Goal: Communication & Community: Answer question/provide support

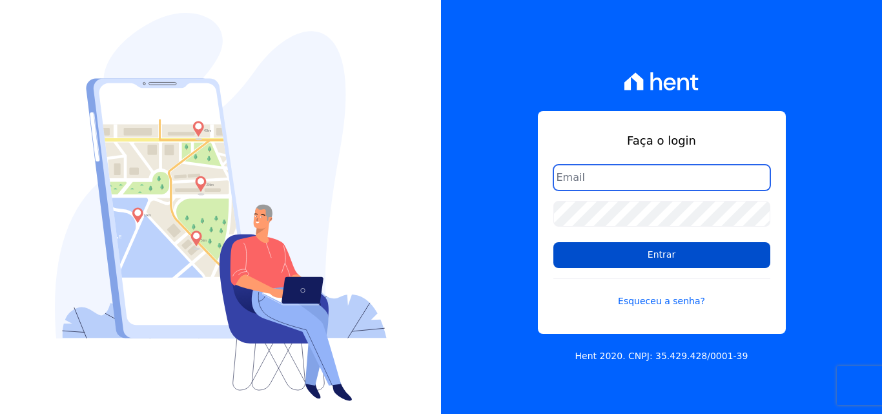
type input "[EMAIL_ADDRESS][DOMAIN_NAME]"
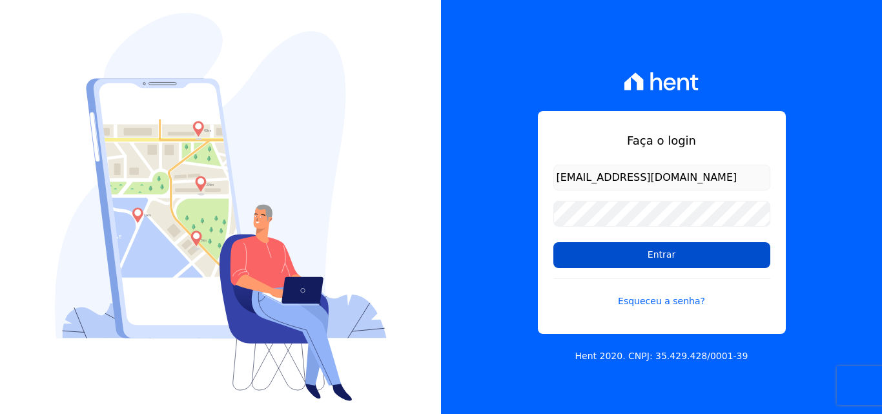
click at [684, 255] on input "Entrar" at bounding box center [661, 255] width 217 height 26
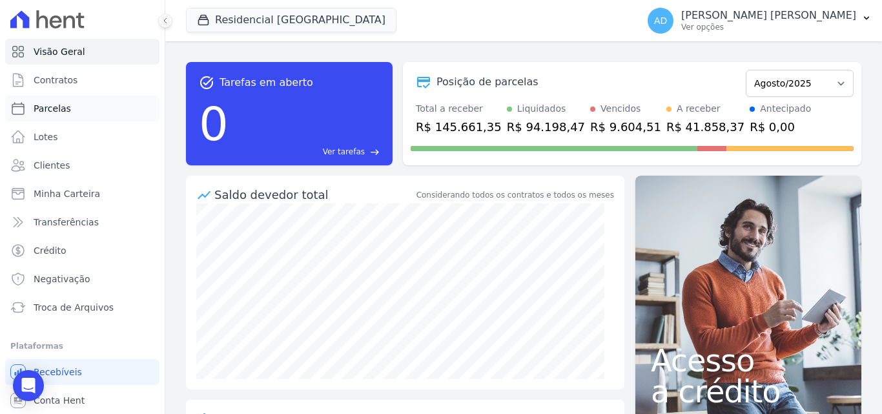
click at [76, 108] on link "Parcelas" at bounding box center [82, 109] width 154 height 26
select select
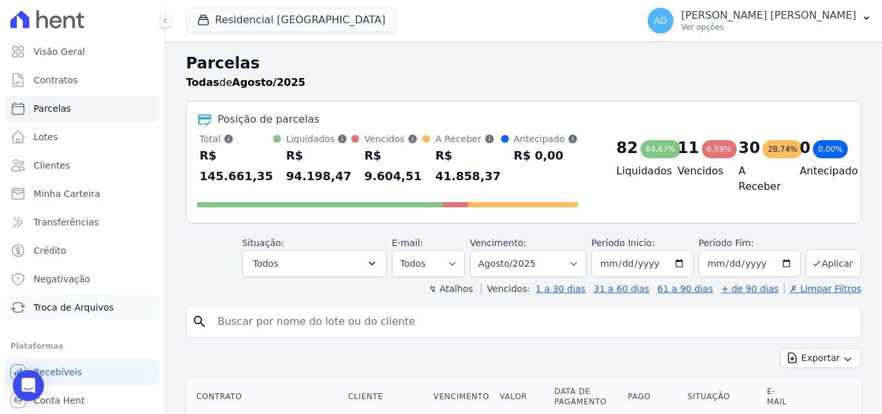
click at [91, 309] on span "Troca de Arquivos" at bounding box center [74, 307] width 80 height 13
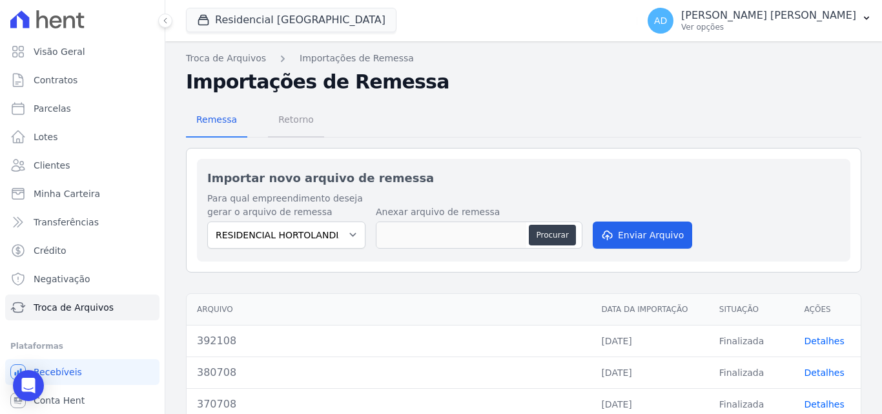
click at [293, 123] on span "Retorno" at bounding box center [296, 120] width 51 height 26
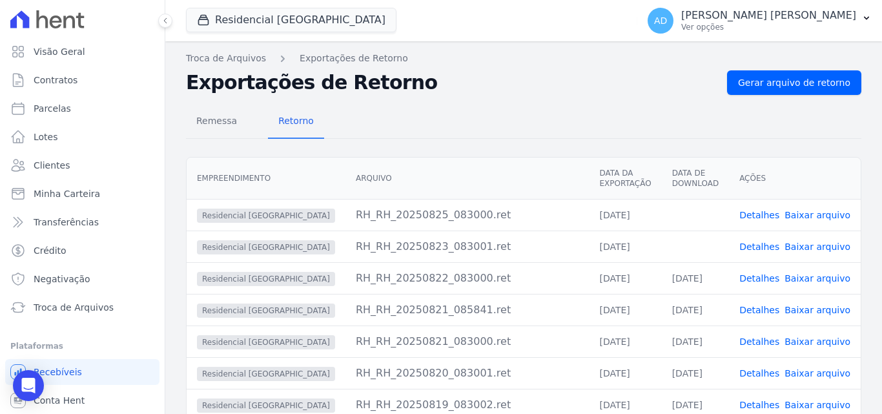
click at [802, 248] on link "Baixar arquivo" at bounding box center [818, 247] width 66 height 10
click at [810, 218] on link "Baixar arquivo" at bounding box center [818, 215] width 66 height 10
click at [48, 111] on span "Parcelas" at bounding box center [52, 108] width 37 height 13
select select
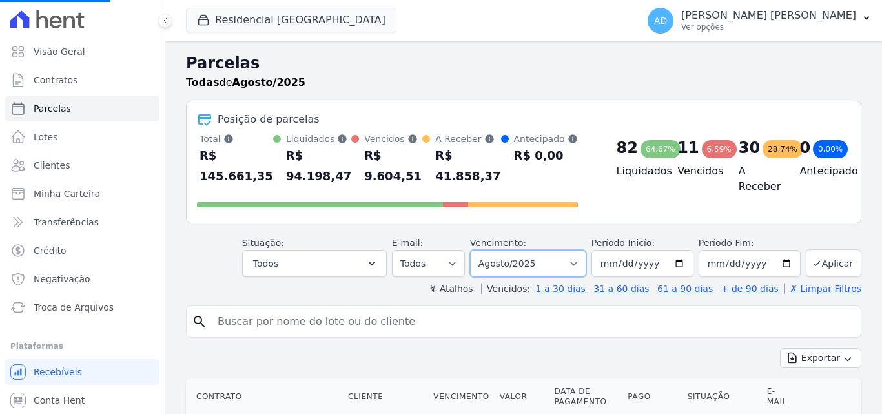
click at [509, 265] on select "[GEOGRAPHIC_DATA] por período ──────── Todos os meses Agosto/2022 Setembro/2022…" at bounding box center [528, 263] width 116 height 27
select select
click at [517, 260] on select "[GEOGRAPHIC_DATA] por período ──────── Todos os meses Agosto/2022 Setembro/2022…" at bounding box center [528, 263] width 116 height 27
select select "01/2026"
click at [478, 250] on select "[GEOGRAPHIC_DATA] por período ──────── Todos os meses Agosto/2022 Setembro/2022…" at bounding box center [528, 263] width 116 height 27
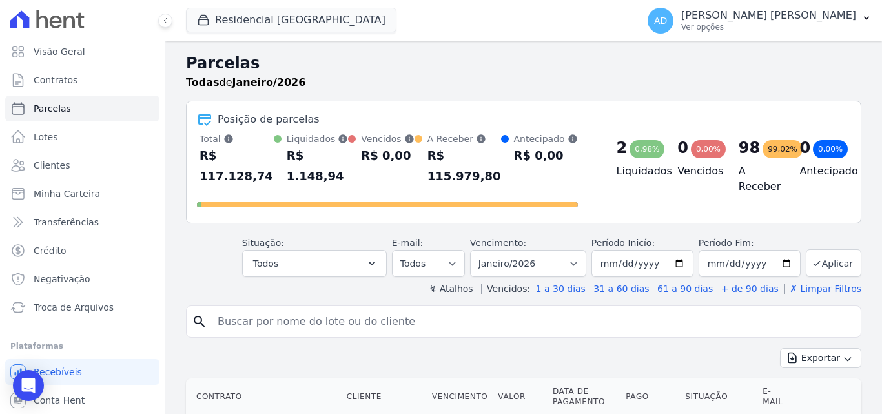
select select
click at [544, 250] on select "Filtrar por período ──────── Todos os meses Agosto/2022 Setembro/2022 Outubro/2…" at bounding box center [528, 263] width 116 height 27
select select "01/2025"
click at [478, 250] on select "Filtrar por período ──────── Todos os meses Agosto/2022 Setembro/2022 Outubro/2…" at bounding box center [528, 263] width 116 height 27
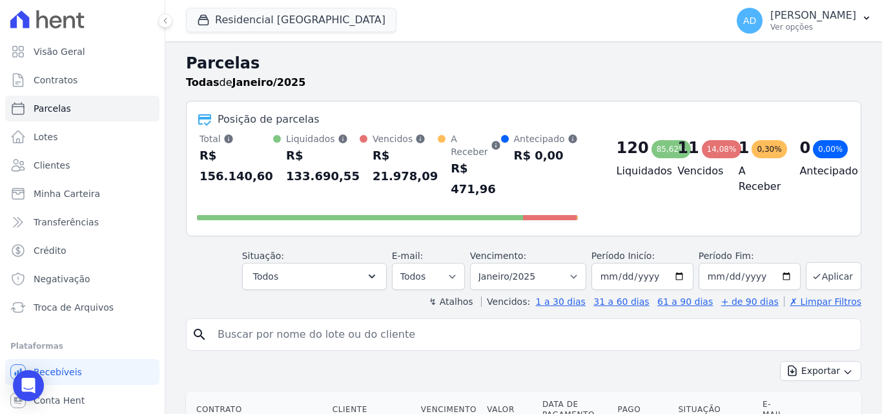
select select
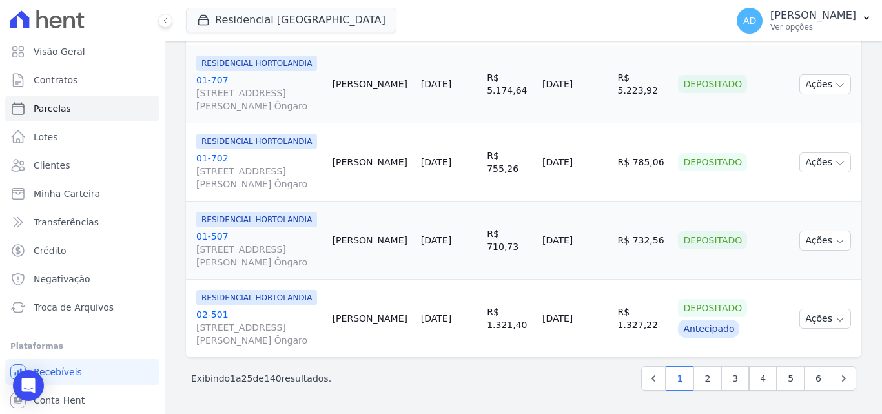
scroll to position [2334, 0]
click at [703, 379] on link "2" at bounding box center [708, 378] width 28 height 25
select select
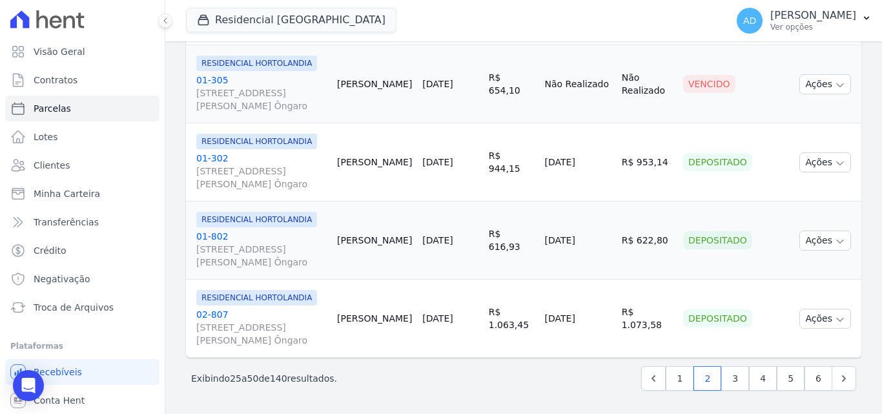
scroll to position [2325, 0]
click at [726, 384] on link "3" at bounding box center [735, 378] width 28 height 25
select select
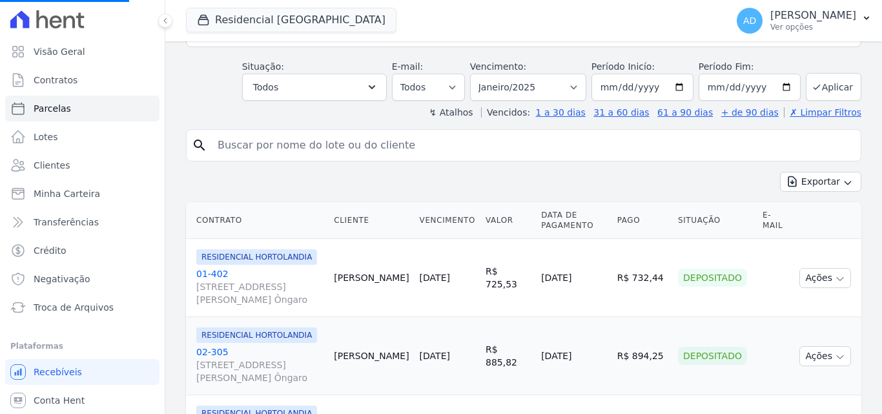
scroll to position [194, 0]
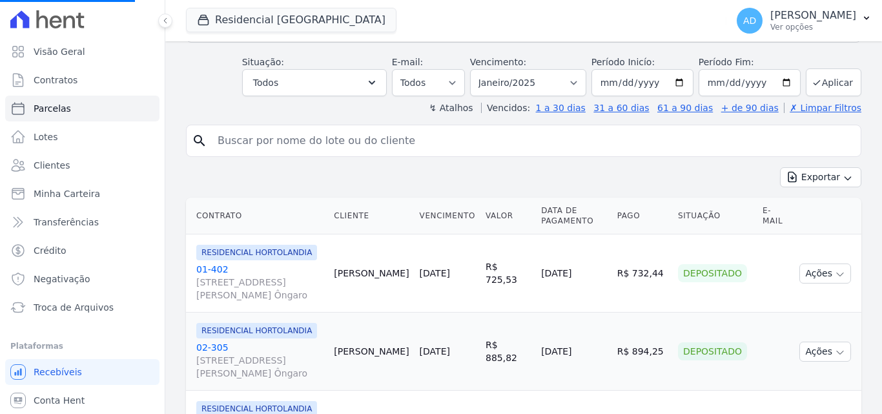
select select
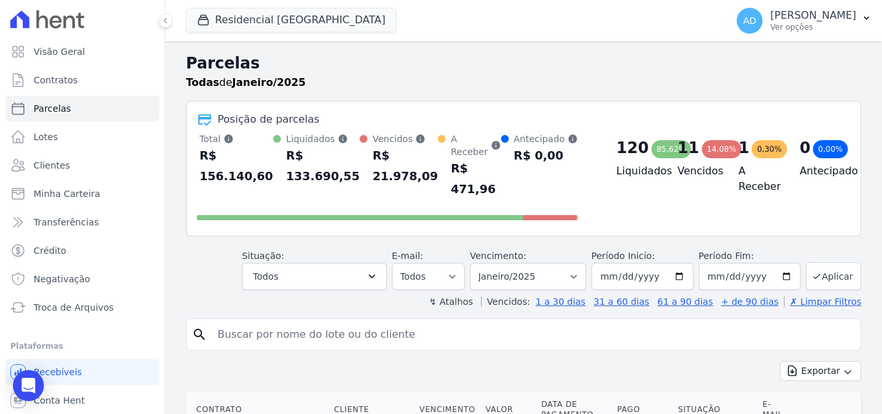
click at [270, 331] on input "search" at bounding box center [533, 335] width 646 height 26
type input "leandro"
select select
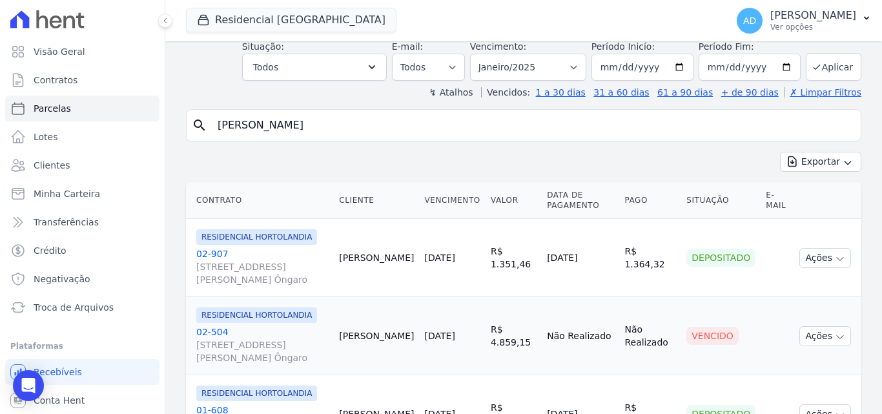
scroll to position [145, 0]
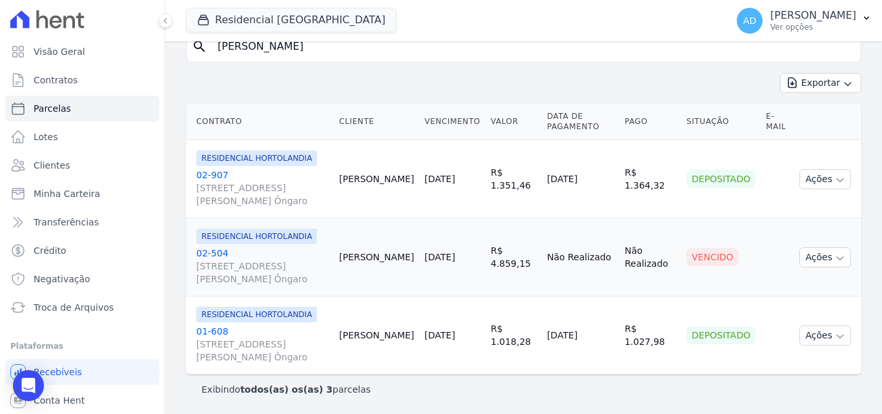
click at [209, 252] on link "02-504 Avenida Jair Gasparino, 240, QD GLEBA LOTE B1-G1, Parque Orestes Ôngaro" at bounding box center [262, 266] width 132 height 39
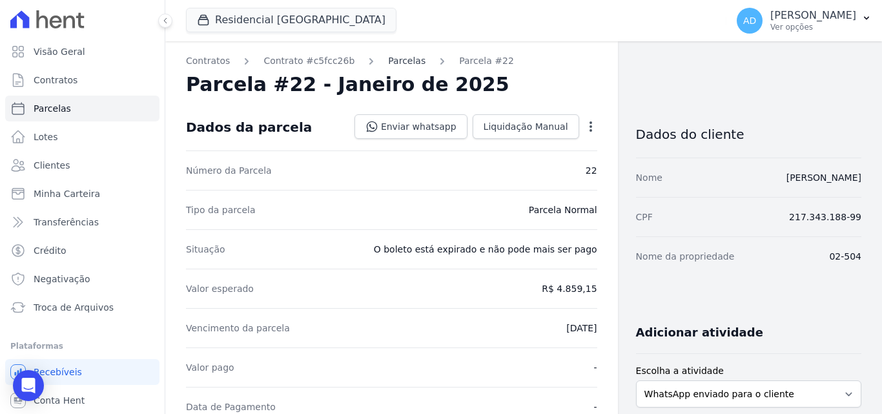
click at [389, 57] on link "Parcelas" at bounding box center [406, 61] width 37 height 14
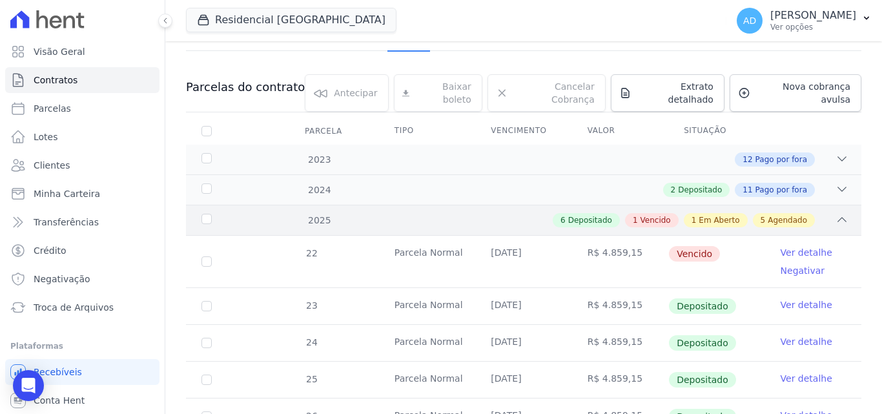
scroll to position [129, 0]
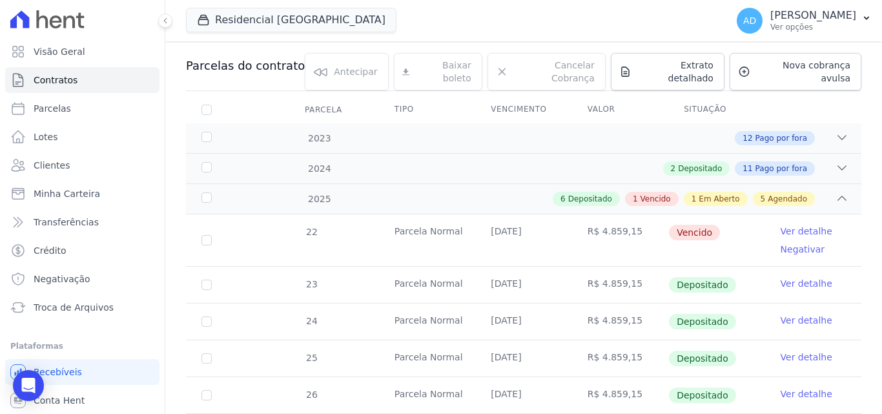
click at [803, 225] on link "Ver detalhe" at bounding box center [807, 231] width 52 height 13
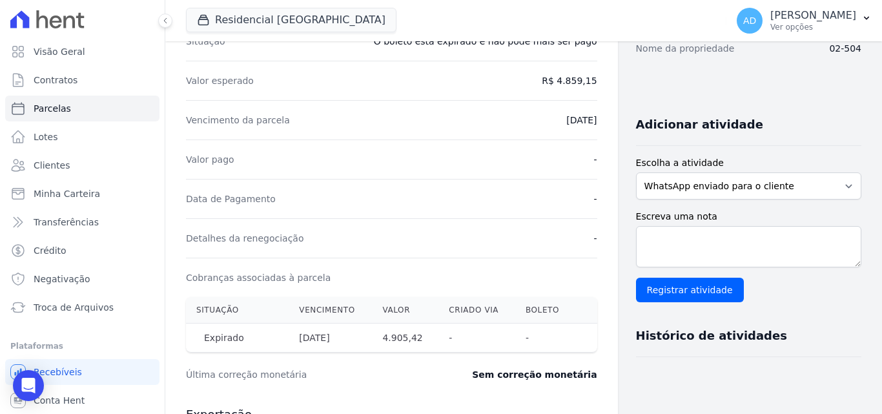
scroll to position [387, 0]
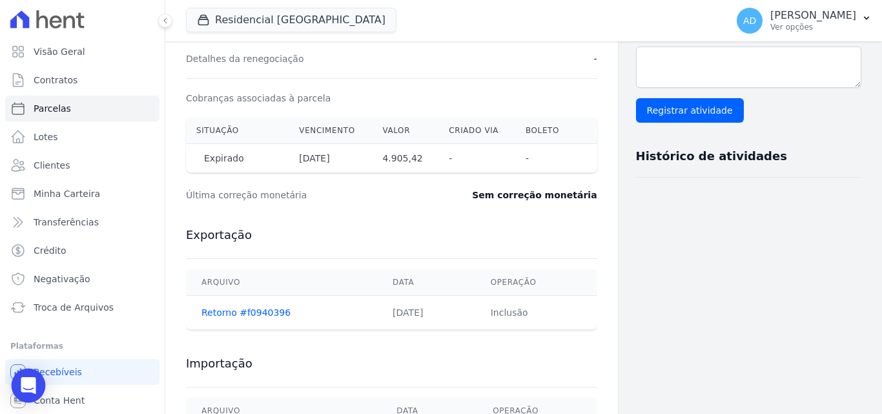
click at [28, 376] on div "Open Intercom Messenger" at bounding box center [29, 386] width 34 height 34
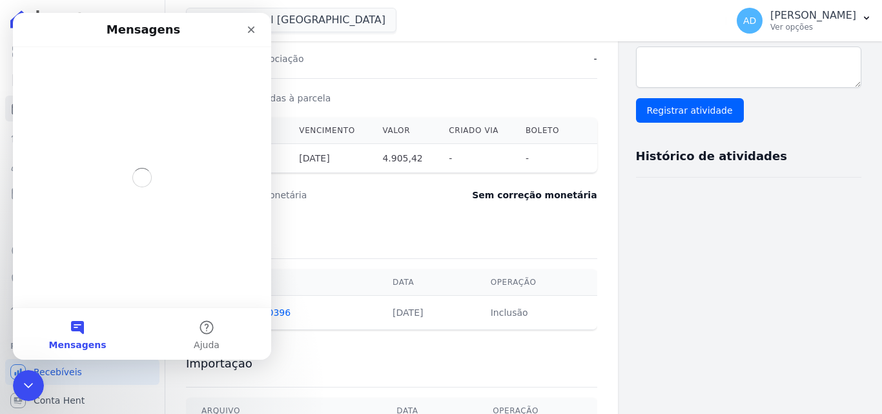
scroll to position [0, 0]
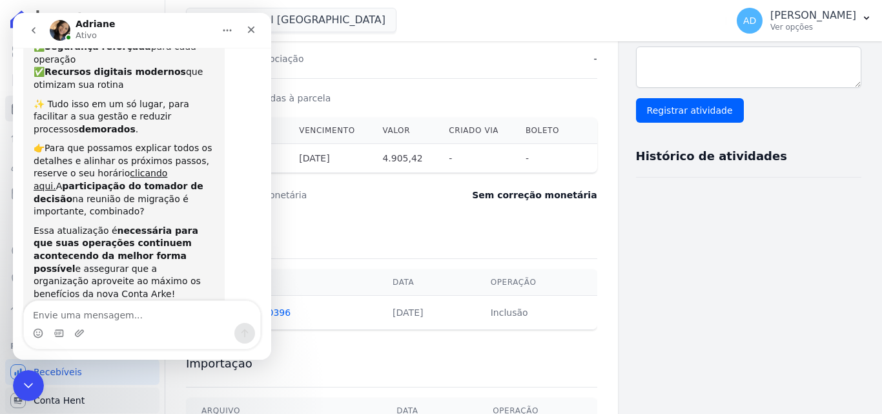
scroll to position [217, 0]
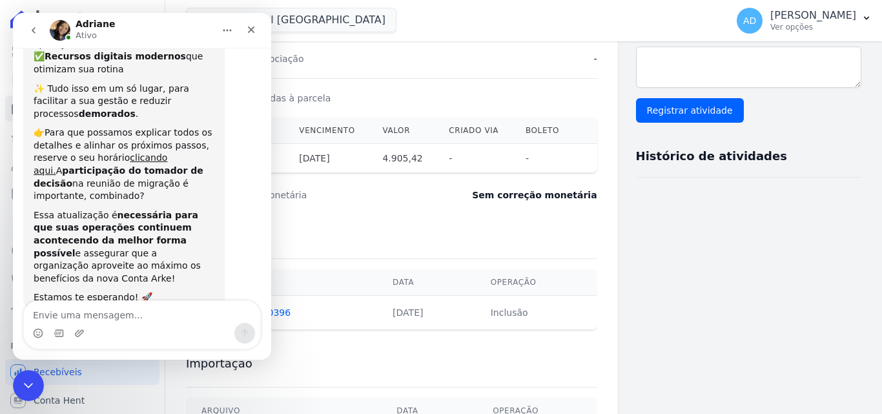
click at [123, 312] on textarea "Envie uma mensagem..." at bounding box center [142, 312] width 236 height 22
click at [233, 282] on div "📢 Atenção: Sua conta Hent será migrada para a Conta Arke! Estamos trazendo para…" at bounding box center [142, 93] width 238 height 494
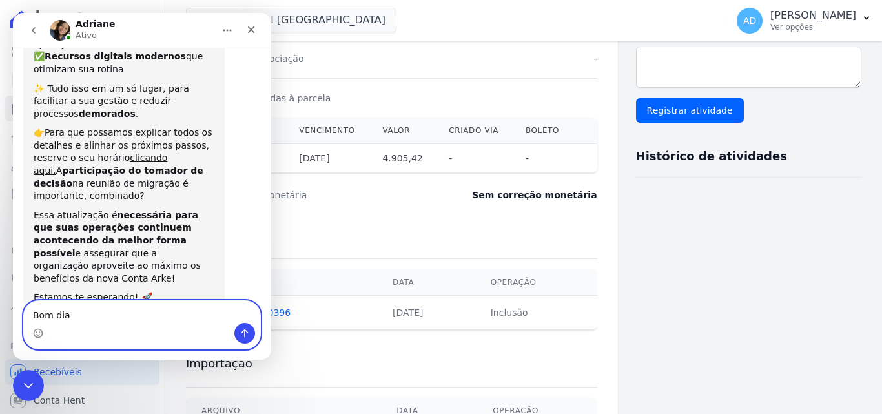
click at [119, 320] on textarea "Bom dia" at bounding box center [142, 312] width 236 height 22
type textarea "Bom dia Adri"
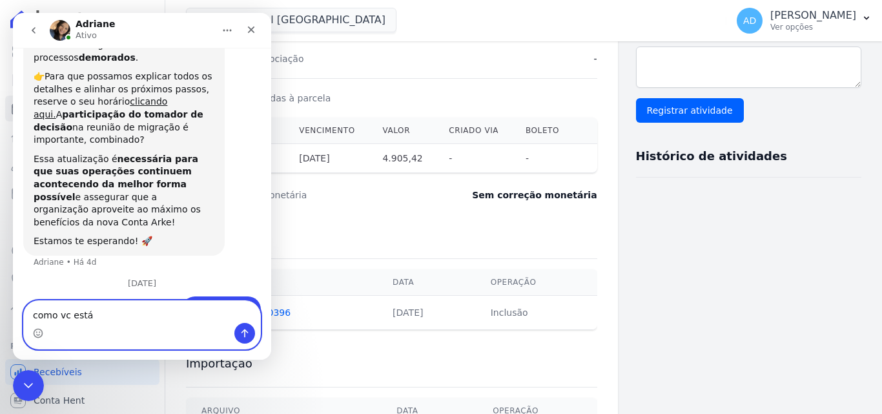
type textarea "como vc está?"
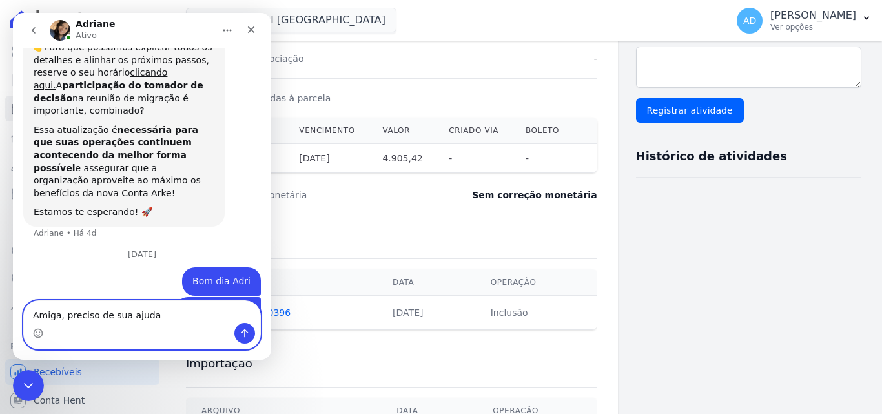
type textarea "Amiga, preciso de sua ajuda"
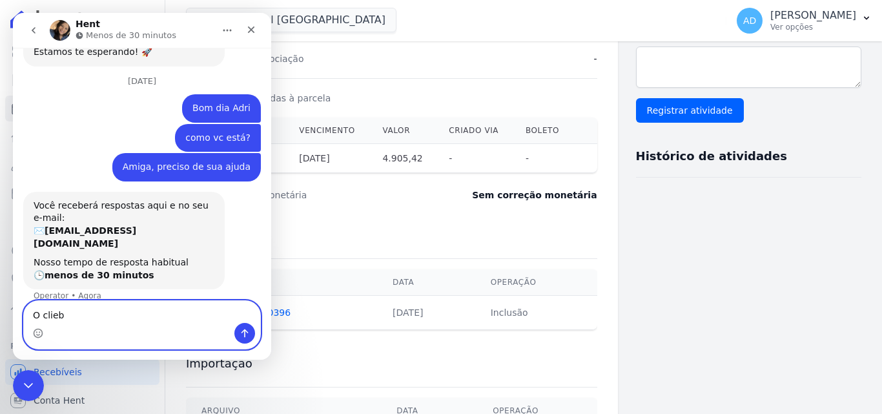
scroll to position [464, 0]
type textarea "O"
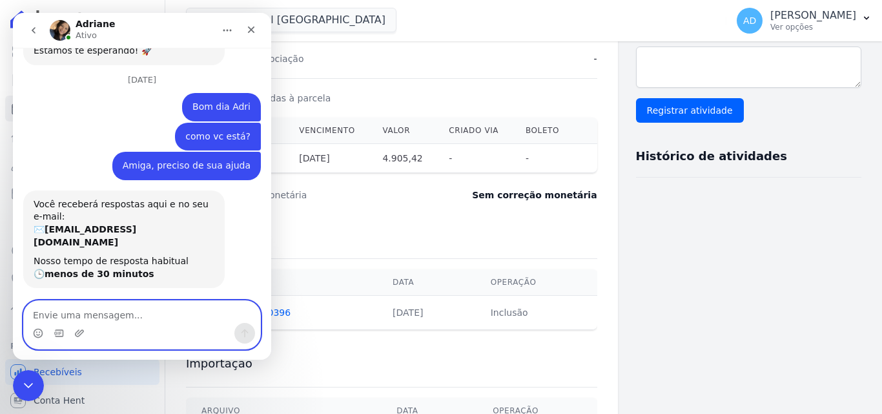
scroll to position [496, 0]
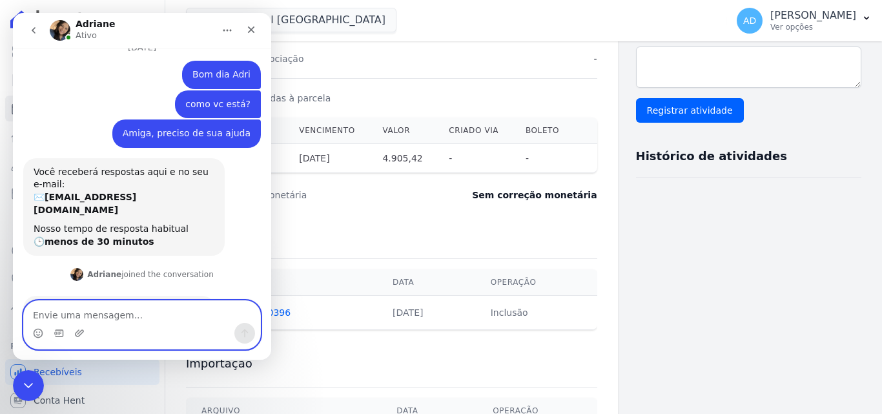
click at [127, 304] on textarea "Envie uma mensagem..." at bounding box center [142, 312] width 236 height 22
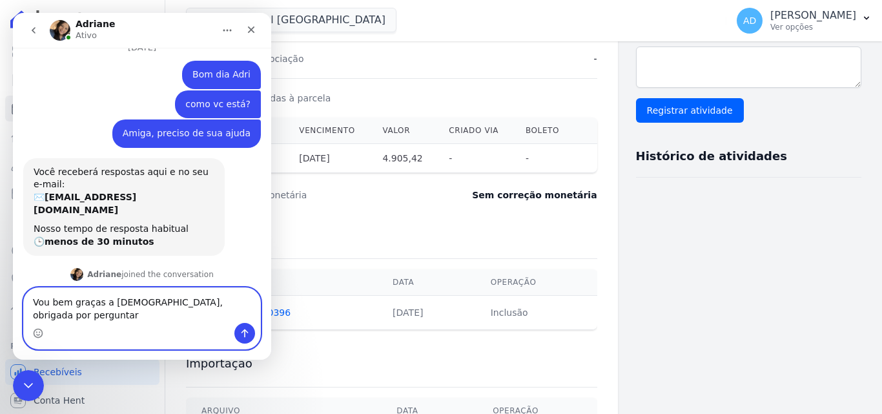
type textarea "Vou bem graças a Jesus, obrigada por perguntar"
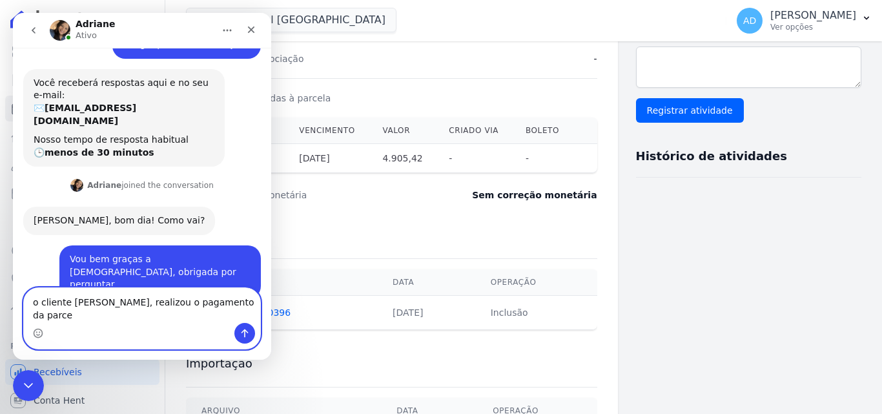
scroll to position [598, 0]
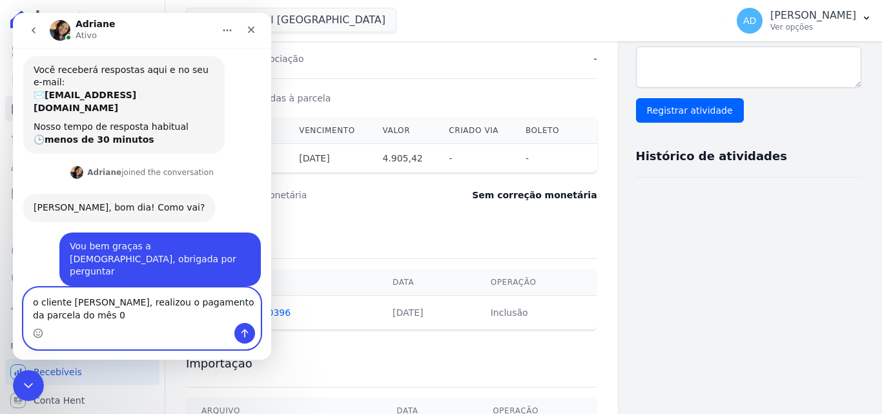
type textarea "o cliente Leandro Maresca, realizou o pagamento da parcela do mês 01"
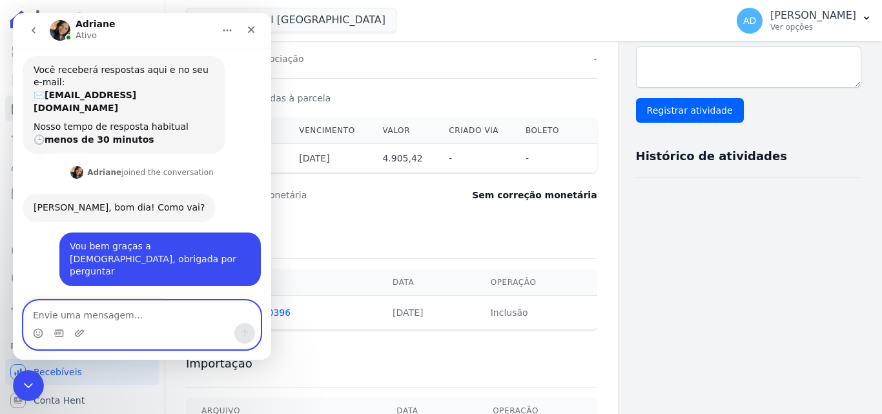
scroll to position [637, 0]
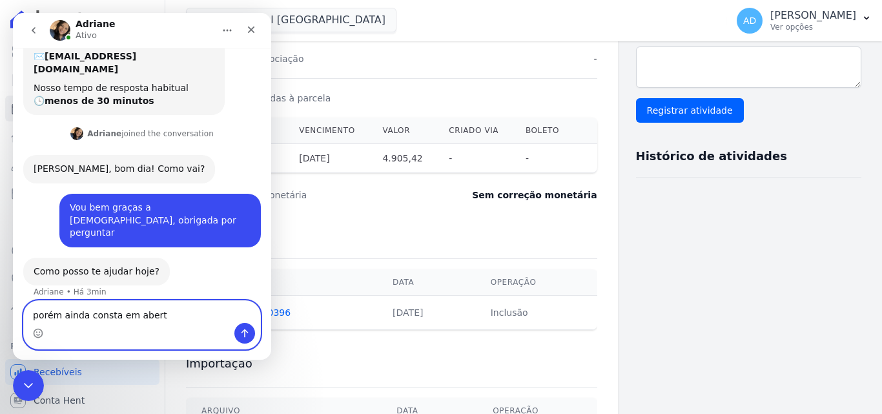
type textarea "porém ainda consta em aberto"
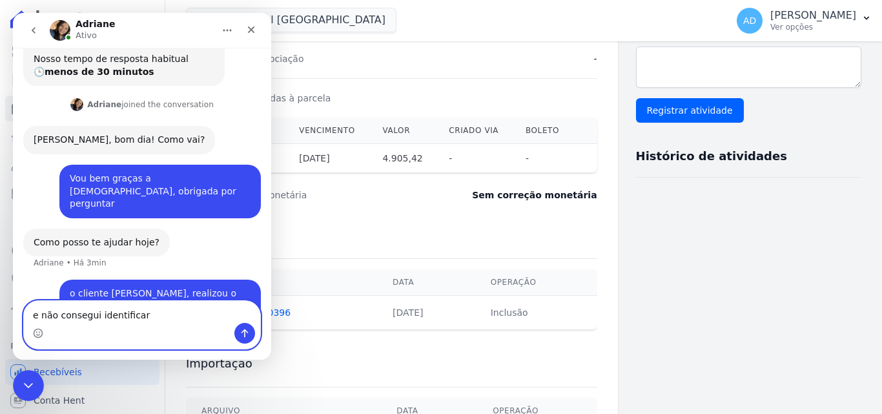
type textarea "e não consegui identificar,"
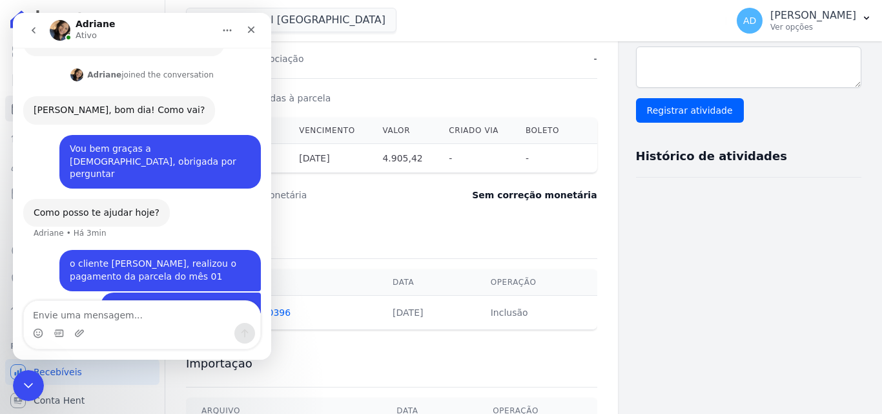
click at [72, 331] on div "Messenger da Intercom" at bounding box center [142, 333] width 236 height 21
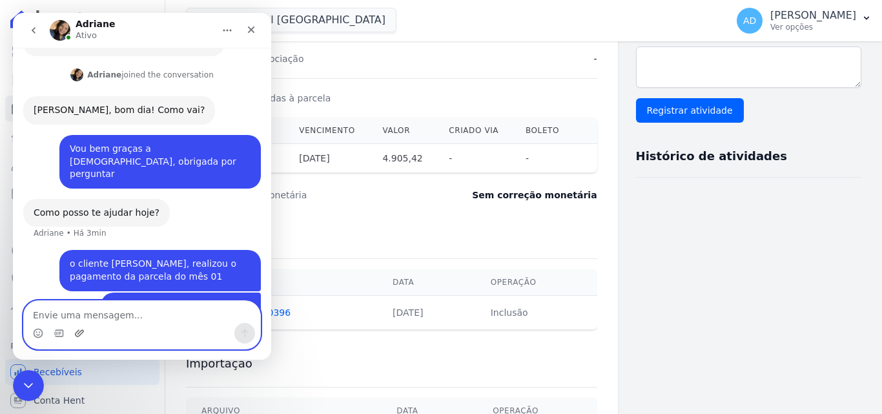
click at [77, 333] on icon "Upload do anexo" at bounding box center [79, 333] width 10 height 10
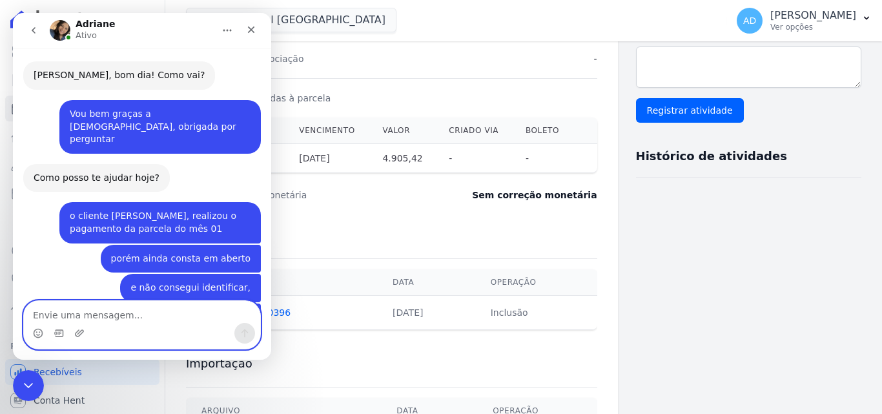
scroll to position [777, 0]
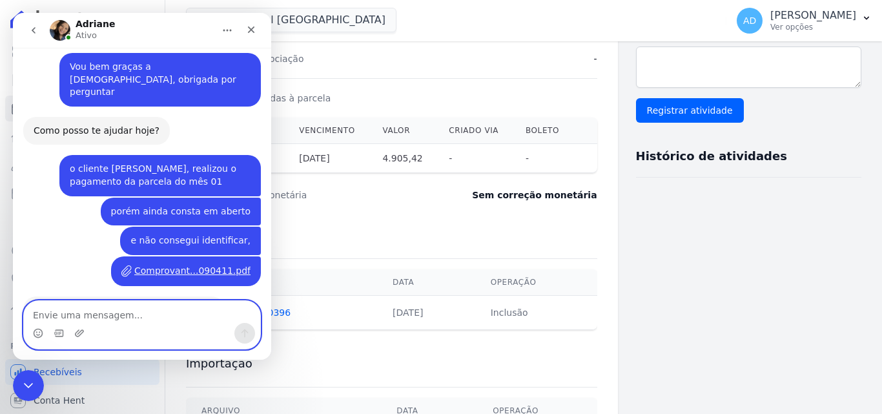
click at [141, 302] on textarea "Envie uma mensagem..." at bounding box center [142, 312] width 236 height 22
type textarea "certo, muito obrigada"
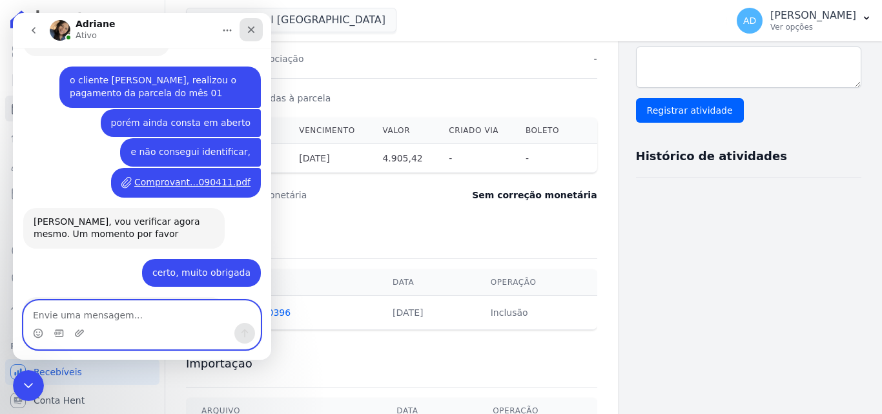
scroll to position [1014, 0]
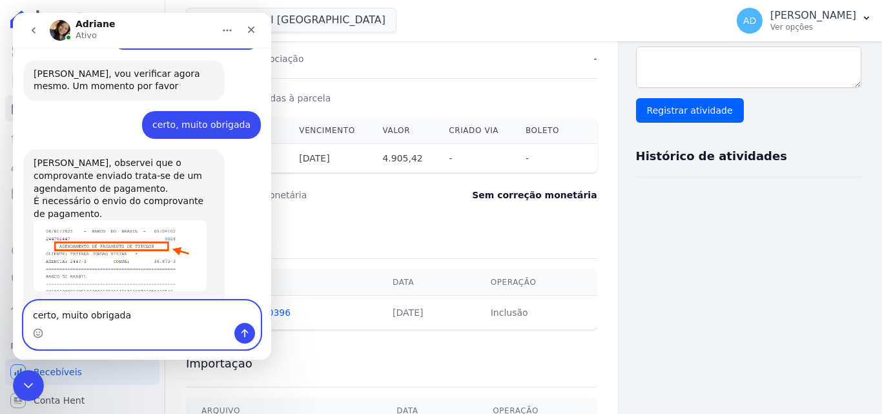
type textarea "certo, muito obrigada"
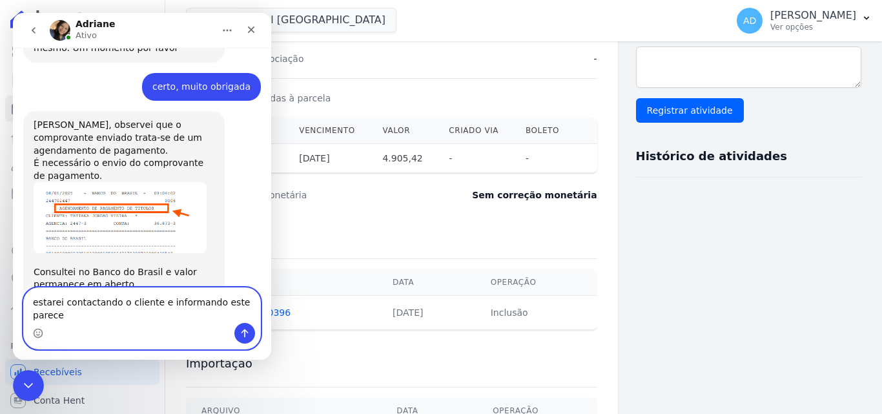
type textarea "estarei contactando o cliente e informando este parecer"
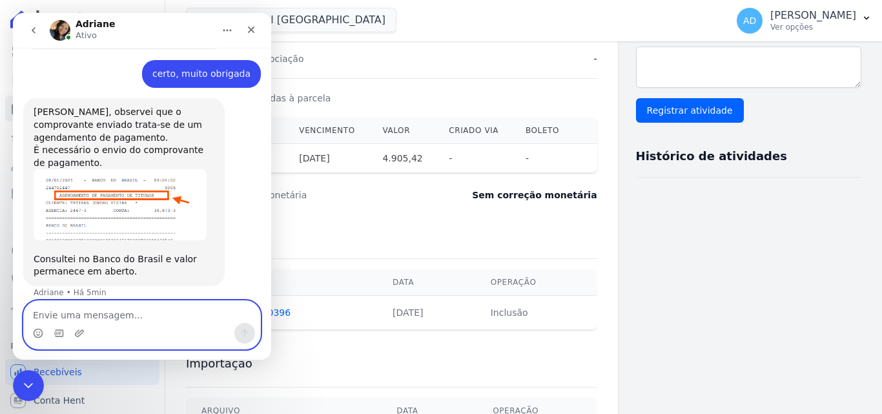
scroll to position [1095, 0]
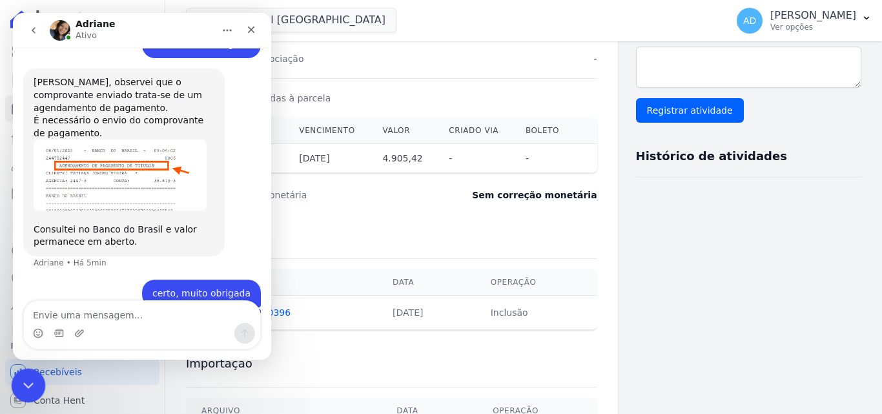
click at [30, 379] on icon "Encerramento do Messenger da Intercom" at bounding box center [26, 383] width 15 height 15
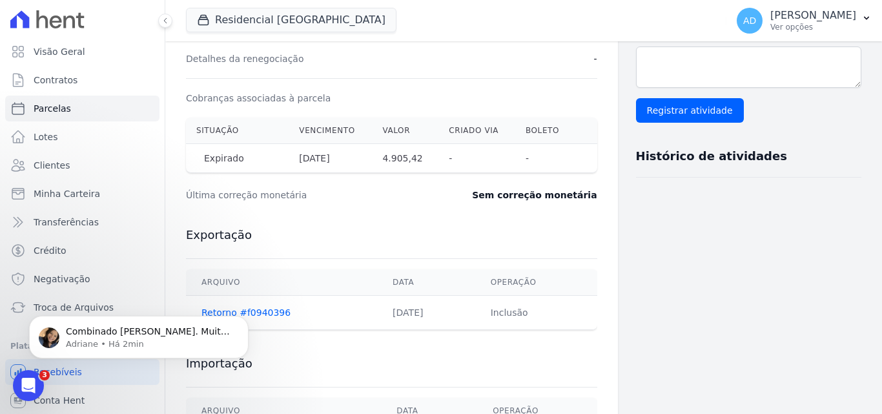
scroll to position [0, 0]
click at [136, 338] on p "Adriane • Há 2min" at bounding box center [149, 344] width 167 height 12
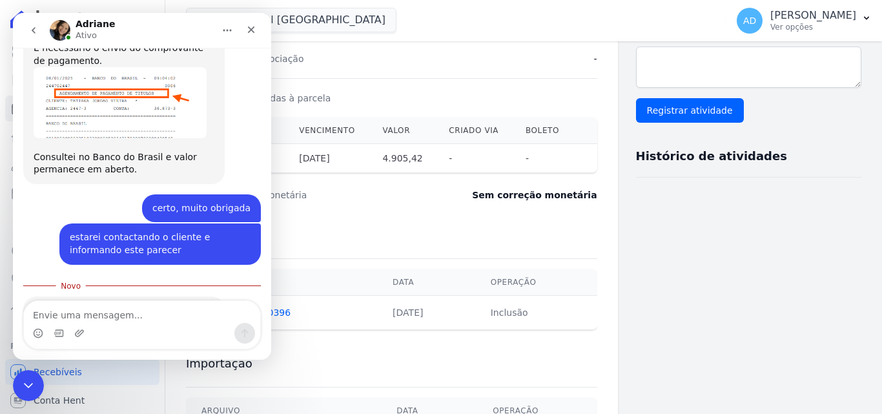
scroll to position [1167, 0]
